Goal: Task Accomplishment & Management: Manage account settings

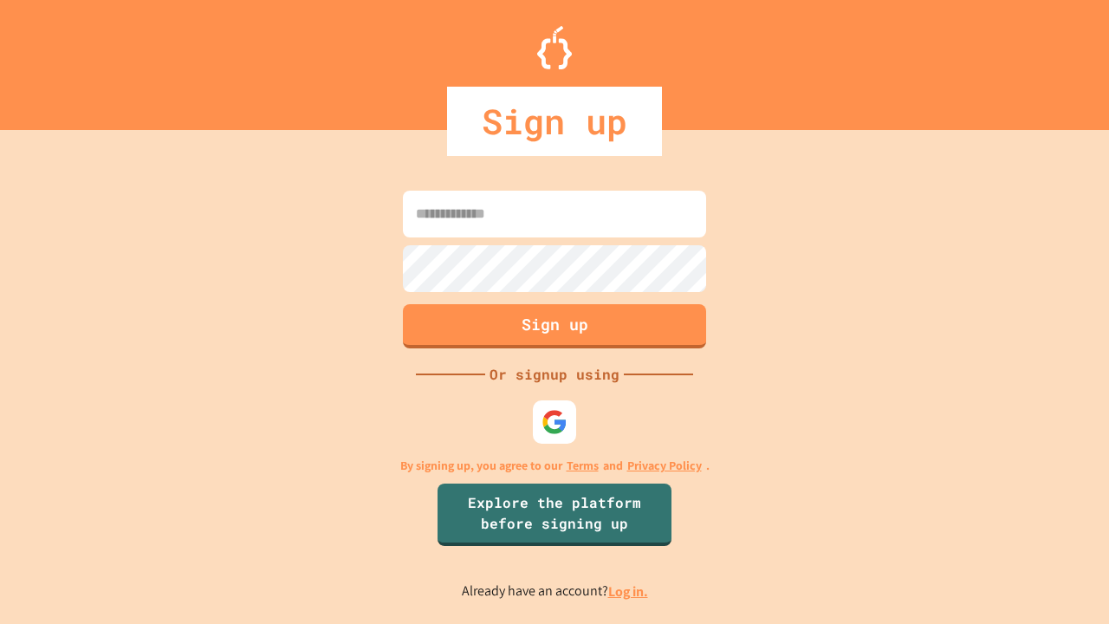
click at [629, 591] on link "Log in." at bounding box center [628, 591] width 40 height 18
